Goal: Task Accomplishment & Management: Manage account settings

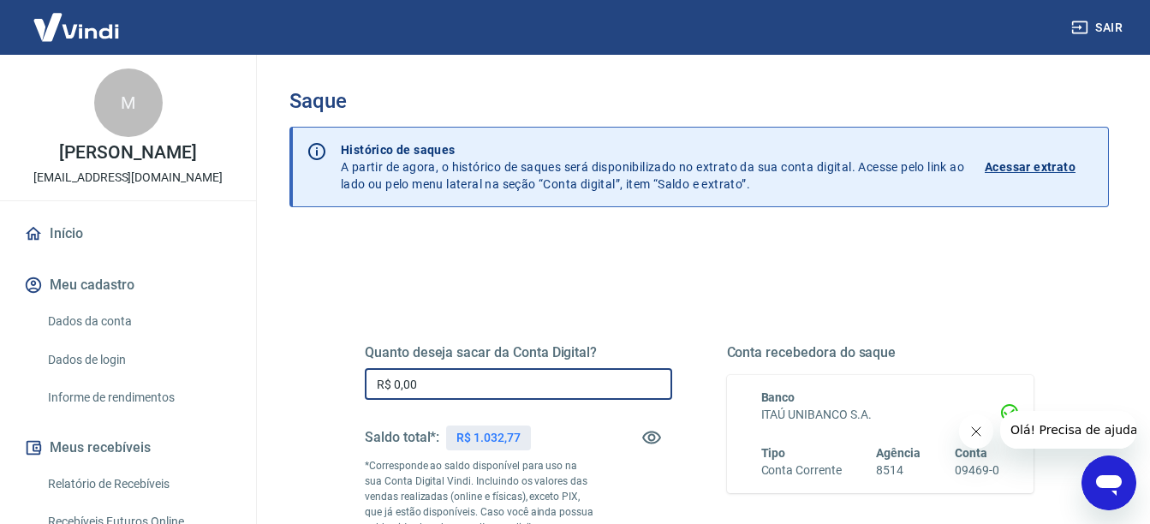
click at [468, 390] on input "R$ 0,00" at bounding box center [518, 384] width 307 height 32
type input "R$ 1.000,00"
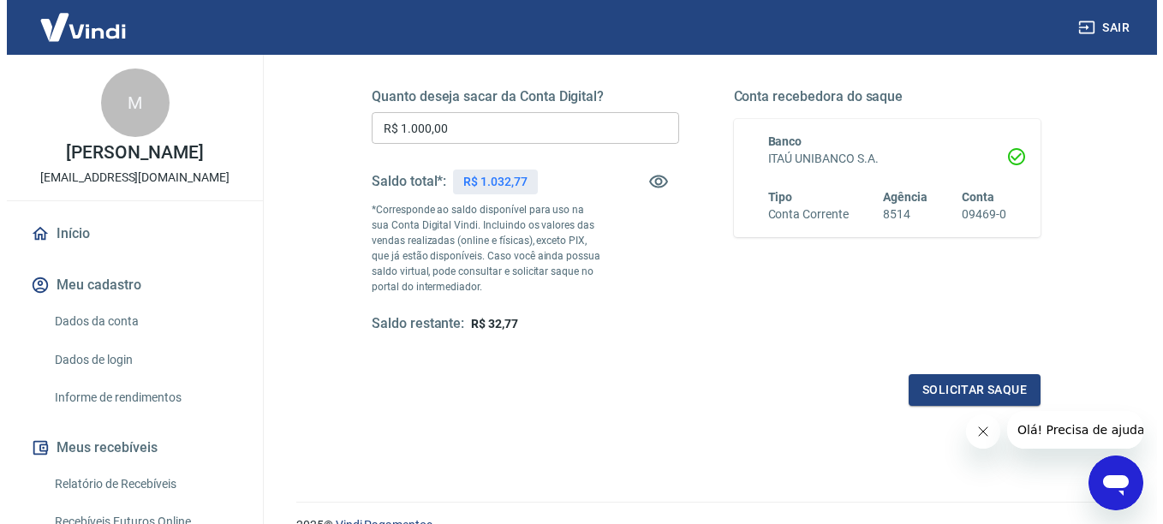
scroll to position [308, 0]
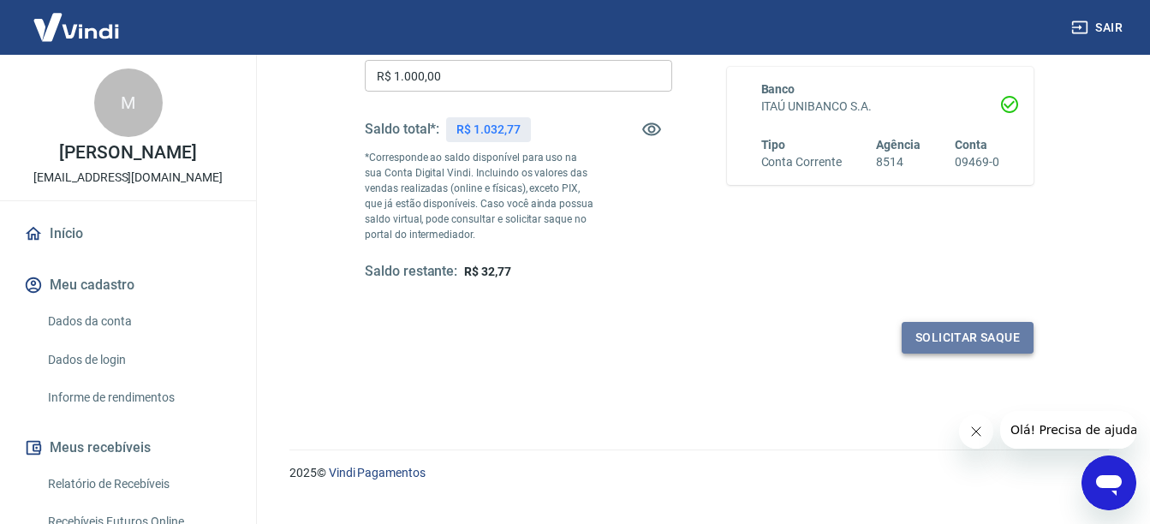
click at [917, 339] on button "Solicitar saque" at bounding box center [968, 338] width 132 height 32
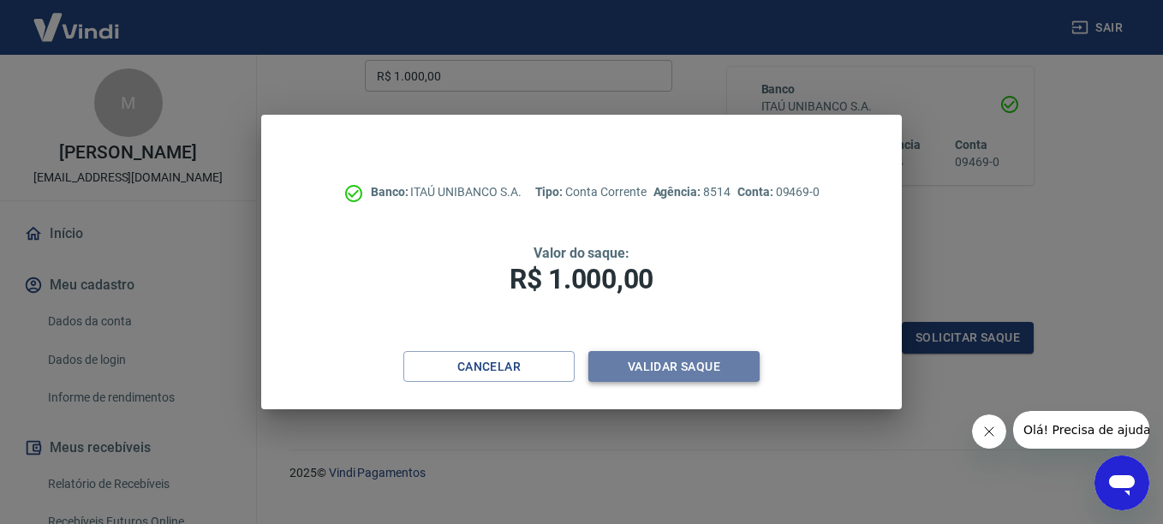
click at [640, 372] on button "Validar saque" at bounding box center [673, 367] width 171 height 32
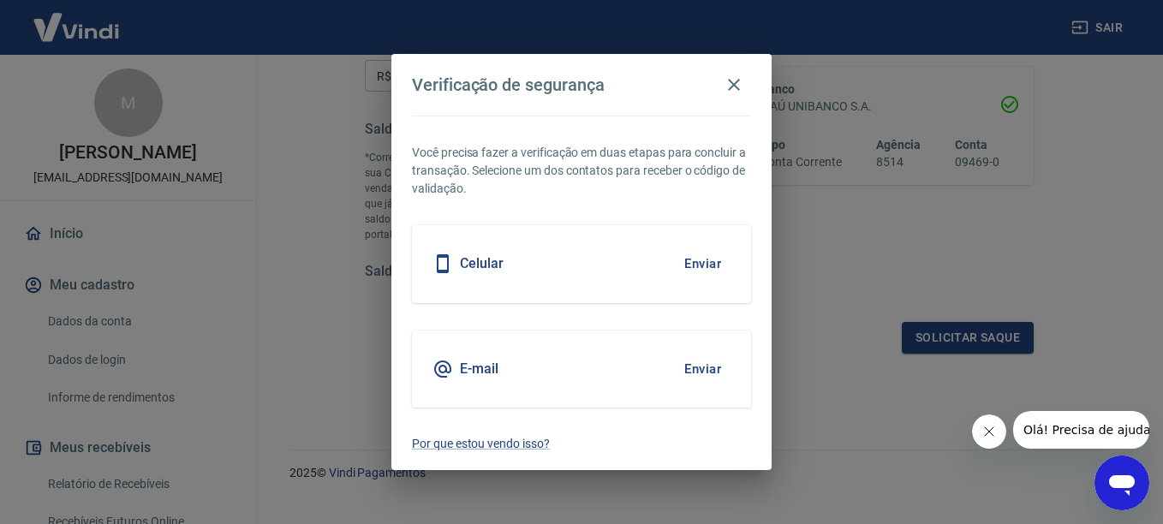
click at [706, 257] on button "Enviar" at bounding box center [703, 264] width 56 height 36
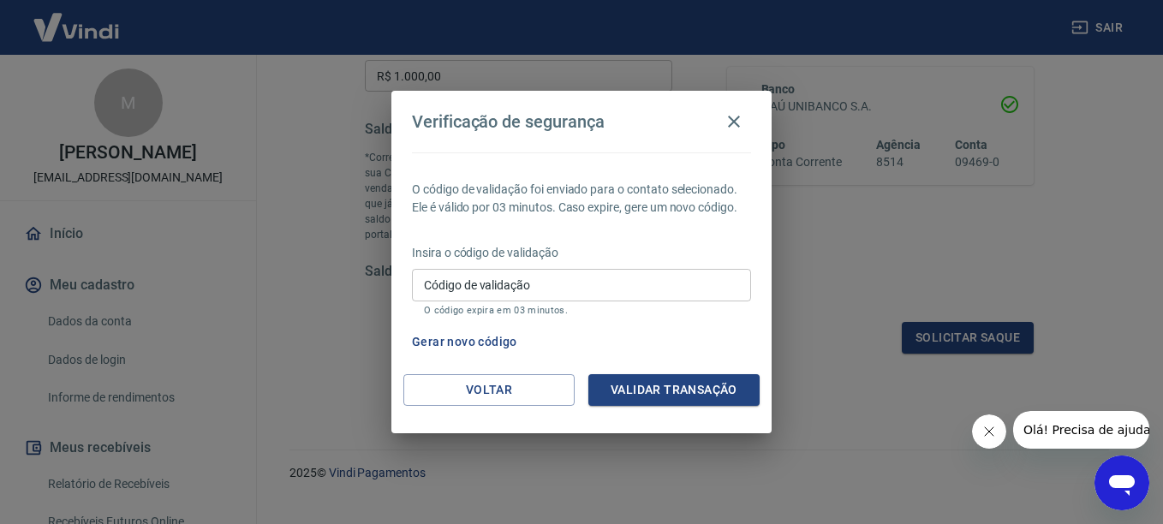
click at [548, 266] on div "Insira o código de validação Código de validação Código de validação O código e…" at bounding box center [581, 281] width 339 height 74
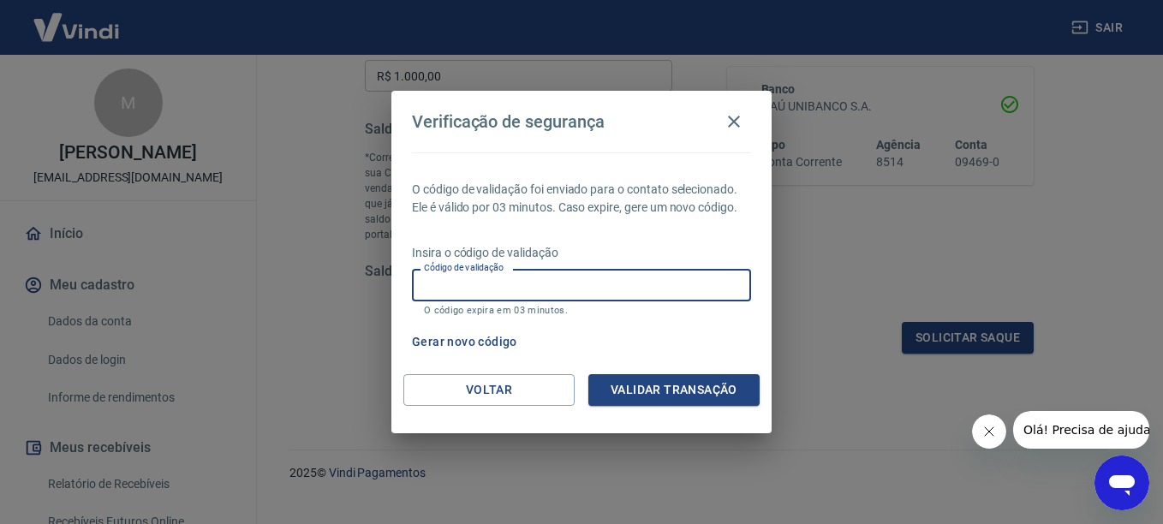
click at [547, 280] on input "Código de validação" at bounding box center [581, 285] width 339 height 32
type input "620396"
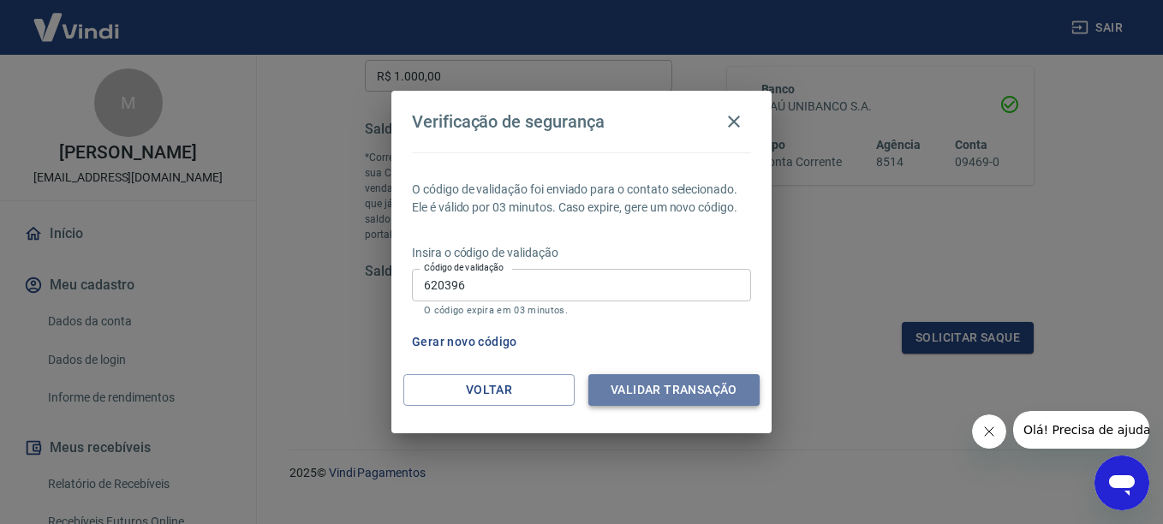
click at [665, 386] on button "Validar transação" at bounding box center [673, 390] width 171 height 32
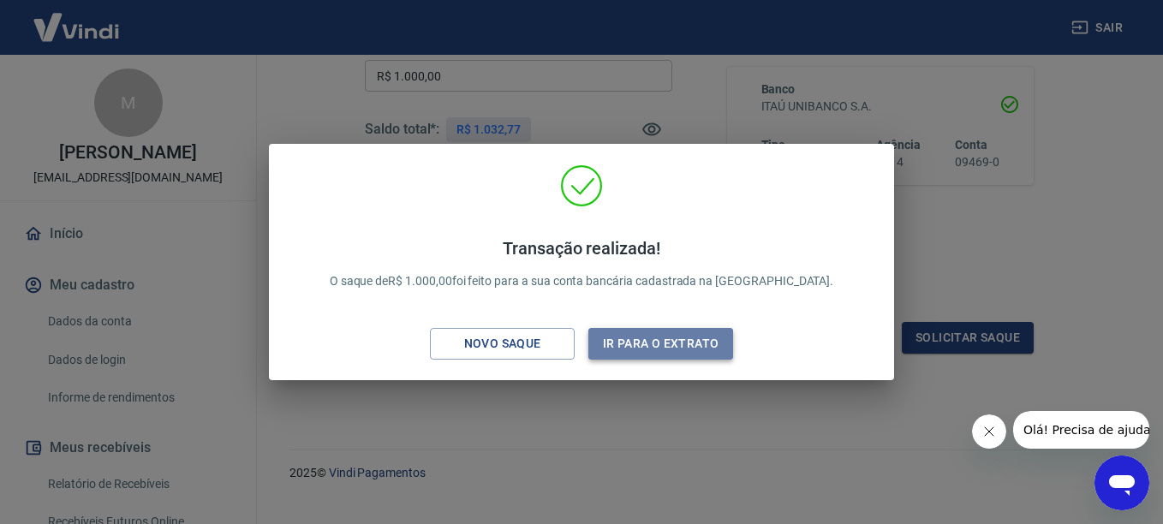
click at [663, 354] on button "Ir para o extrato" at bounding box center [660, 344] width 145 height 32
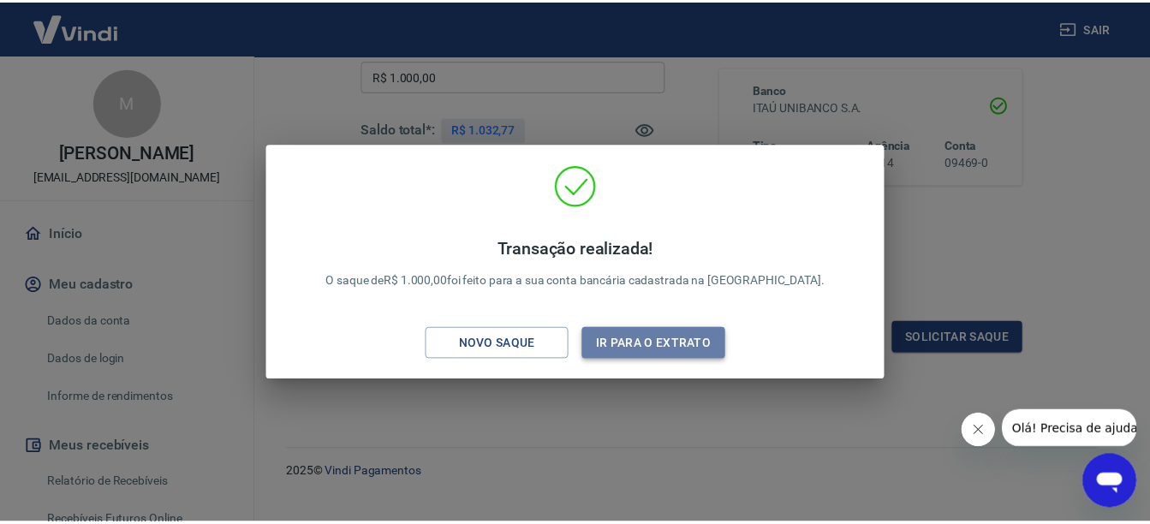
scroll to position [323, 0]
